Goal: Task Accomplishment & Management: Use online tool/utility

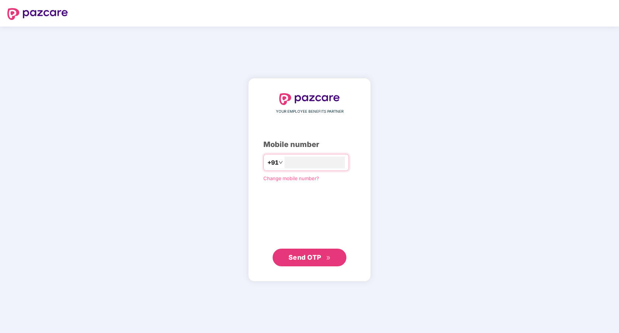
type input "**********"
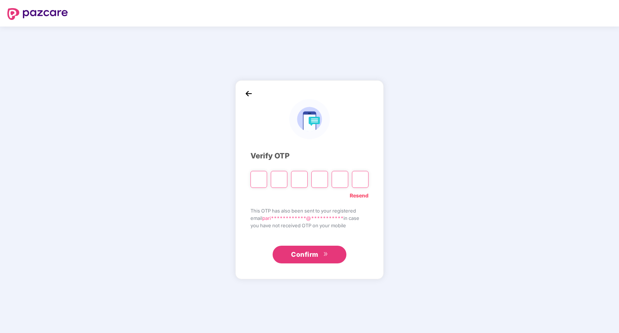
type input "*"
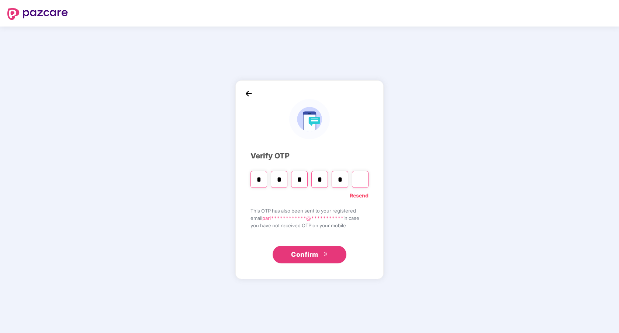
type input "*"
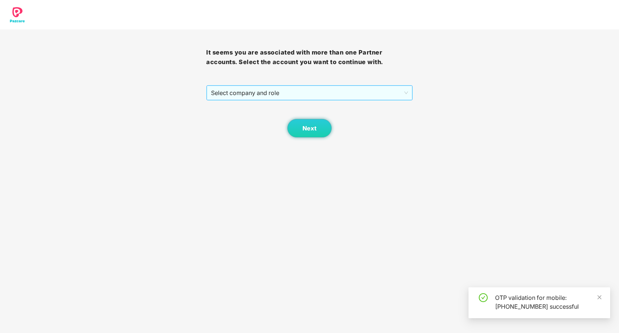
click at [390, 91] on span "Select company and role" at bounding box center [309, 93] width 196 height 14
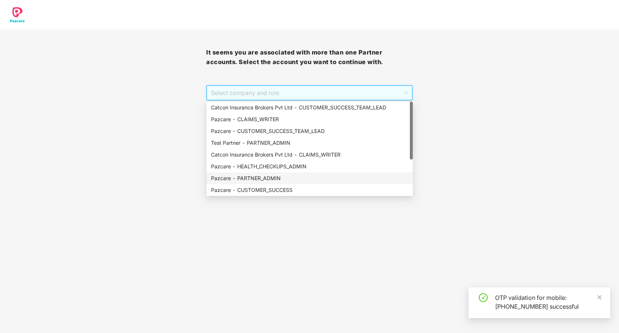
click at [314, 174] on div "Pazcare - PARTNER_ADMIN" at bounding box center [309, 178] width 197 height 8
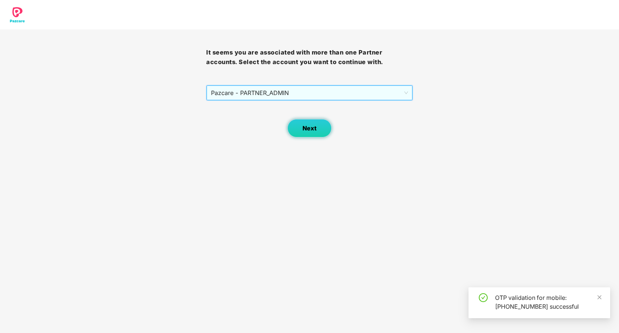
click at [315, 134] on button "Next" at bounding box center [309, 128] width 44 height 18
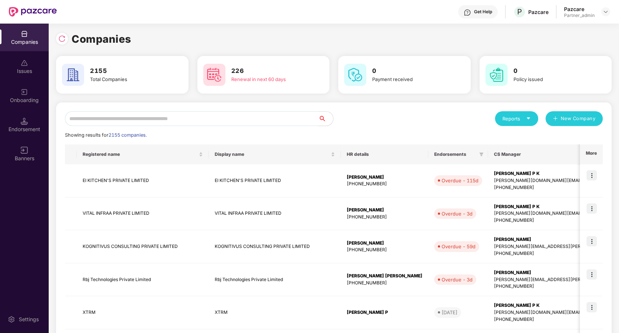
click at [260, 121] on input "text" at bounding box center [191, 118] width 253 height 15
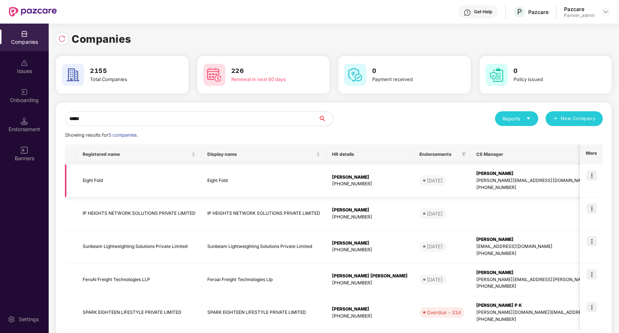
type input "*****"
click at [593, 180] on img at bounding box center [591, 175] width 10 height 10
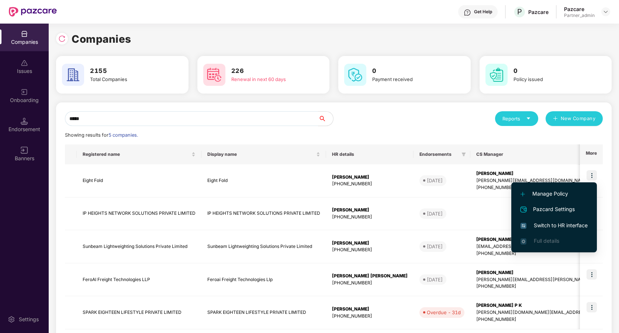
click at [569, 222] on span "Switch to HR interface" at bounding box center [553, 226] width 67 height 8
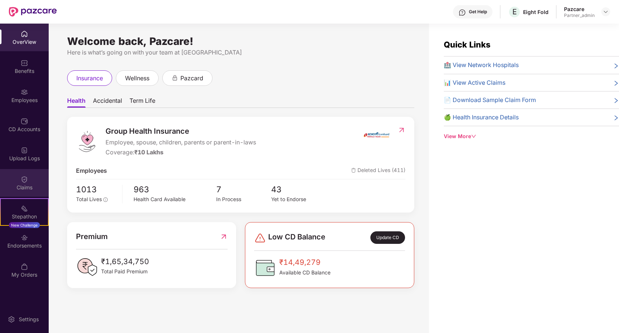
click at [31, 175] on div "Claims" at bounding box center [24, 183] width 49 height 28
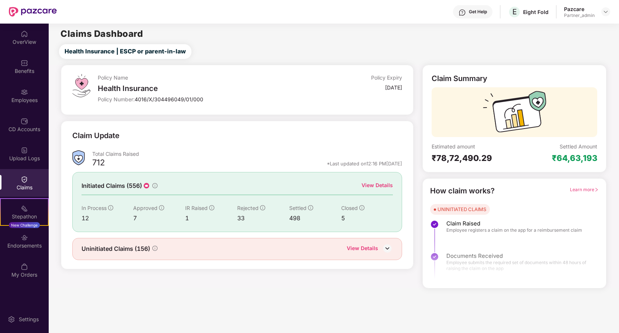
click at [367, 185] on div "View Details" at bounding box center [376, 185] width 31 height 8
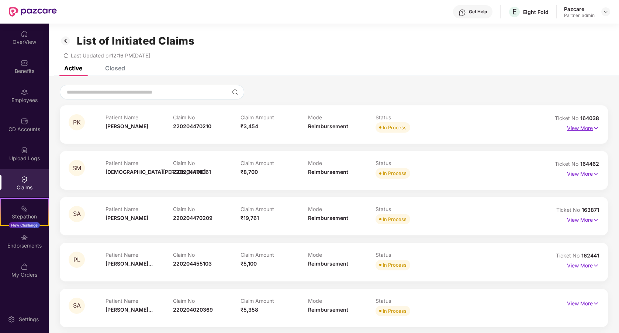
click at [595, 128] on img at bounding box center [595, 128] width 6 height 8
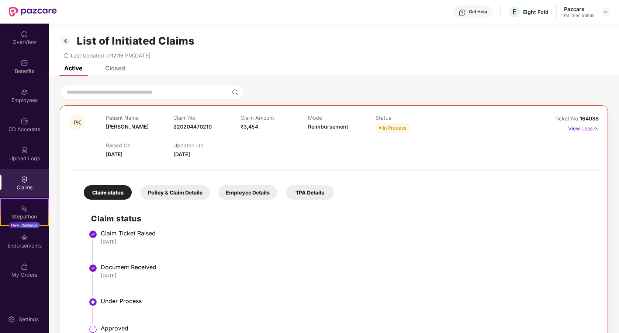
click at [263, 190] on div "Employee Details" at bounding box center [247, 192] width 59 height 14
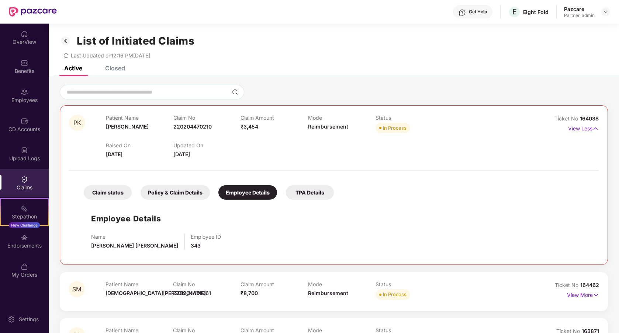
click at [587, 119] on span "164038" at bounding box center [588, 118] width 19 height 6
